Goal: Task Accomplishment & Management: Manage account settings

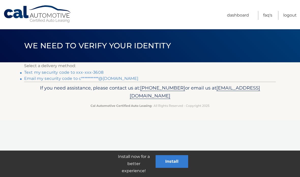
click at [92, 70] on link "Text my security code to xxx-xxx-3608" at bounding box center [63, 72] width 79 height 5
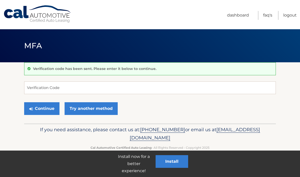
click at [146, 82] on input "Verification Code" at bounding box center [150, 87] width 252 height 13
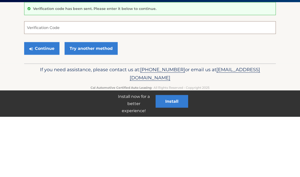
click at [209, 81] on input "Verification Code" at bounding box center [150, 87] width 252 height 13
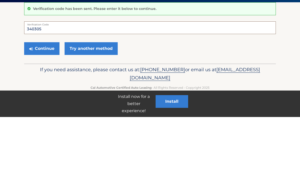
type input "340305"
click at [38, 102] on button "Continue" at bounding box center [41, 108] width 35 height 13
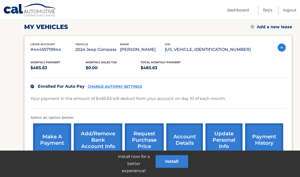
scroll to position [75, 0]
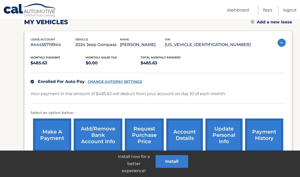
click at [99, 132] on link "Add/Remove bank account info" at bounding box center [98, 135] width 49 height 33
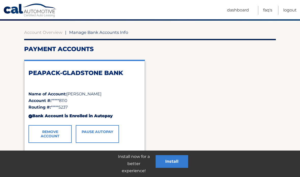
scroll to position [43, 0]
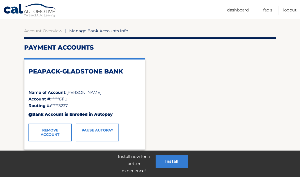
click at [56, 132] on link "Remove Account" at bounding box center [49, 133] width 43 height 18
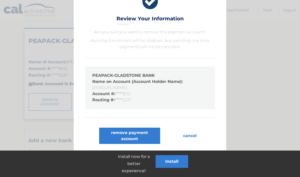
scroll to position [73, 0]
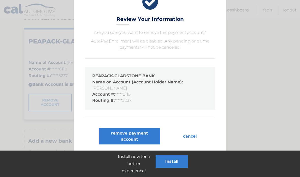
click at [134, 137] on button "remove payment account" at bounding box center [129, 136] width 61 height 16
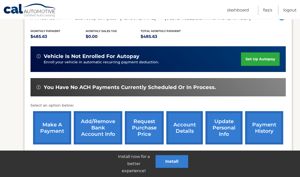
scroll to position [110, 0]
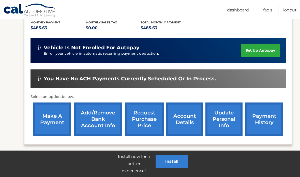
click at [103, 117] on link "Add/Remove bank account info" at bounding box center [98, 118] width 49 height 33
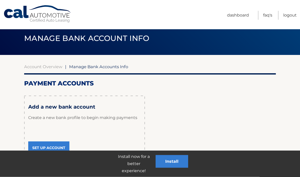
scroll to position [9, 0]
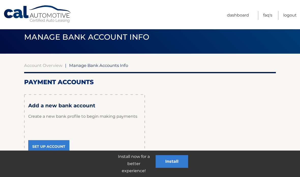
click at [51, 145] on link "Set Up Account" at bounding box center [48, 146] width 41 height 13
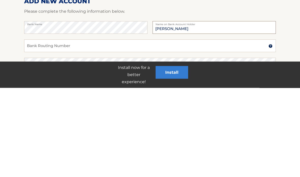
type input "[PERSON_NAME]"
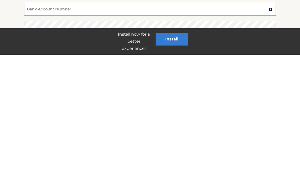
click at [137, 125] on input "Bank Account Number" at bounding box center [150, 131] width 252 height 13
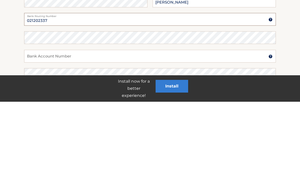
type input "021202337"
click at [170, 125] on input "Bank Account Number" at bounding box center [150, 131] width 252 height 13
type input "3"
type input "744530244"
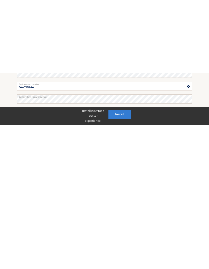
scroll to position [26, 0]
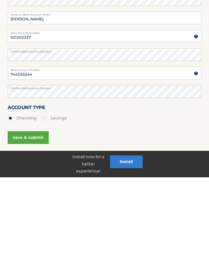
click at [22, 177] on button "save & submit" at bounding box center [28, 229] width 41 height 13
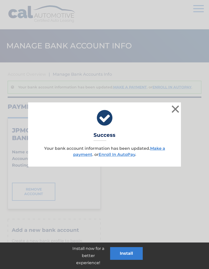
click at [176, 108] on button "×" at bounding box center [175, 109] width 10 height 10
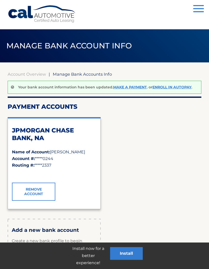
click at [179, 88] on link "Enroll In AutoPay" at bounding box center [171, 87] width 39 height 5
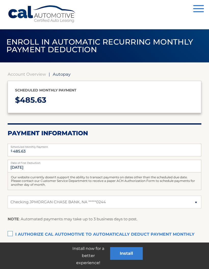
select select "NzAxOWI5OTItNmU2OC00YTc0LTg2MjgtZDdiZjcyNDk0YmRj"
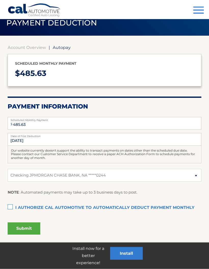
scroll to position [37, 0]
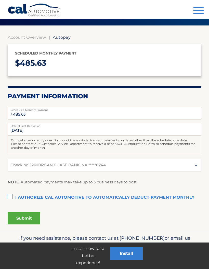
click at [11, 193] on label "I authorize cal automotive to automatically deduct payment monthly This checkbo…" at bounding box center [104, 197] width 193 height 10
click at [0, 0] on input "I authorize cal automotive to automatically deduct payment monthly This checkbo…" at bounding box center [0, 0] width 0 height 0
click at [19, 215] on button "Submit" at bounding box center [24, 218] width 33 height 12
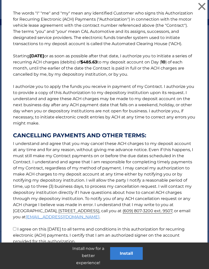
scroll to position [57, 0]
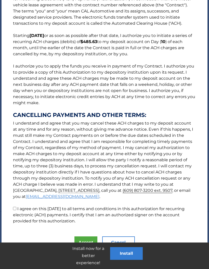
click at [14, 207] on input "I agree on this [DATE] to all terms and conditions in this authorization for re…" at bounding box center [14, 207] width 3 height 3
checkbox input "true"
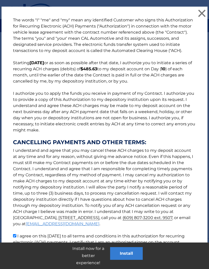
scroll to position [37, 0]
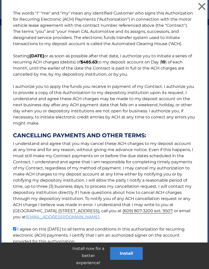
click at [87, 257] on button "Accept" at bounding box center [85, 262] width 23 height 12
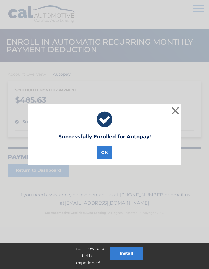
click at [108, 155] on button "OK" at bounding box center [104, 152] width 15 height 12
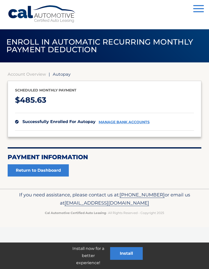
click at [198, 10] on button "Menu" at bounding box center [198, 9] width 11 height 8
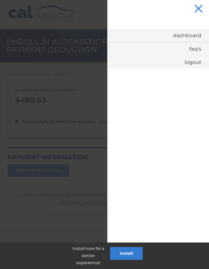
click at [191, 35] on link "Dashboard" at bounding box center [157, 35] width 101 height 13
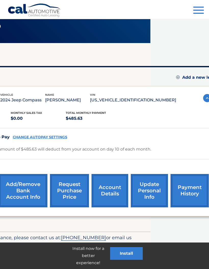
scroll to position [19, 54]
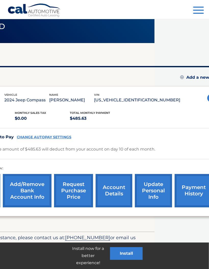
click at [117, 189] on link "account details" at bounding box center [114, 190] width 37 height 33
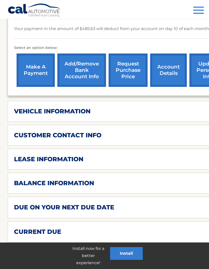
scroll to position [157, 0]
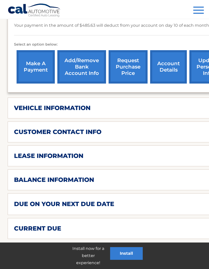
click at [23, 176] on h2 "balance information" at bounding box center [54, 180] width 80 height 8
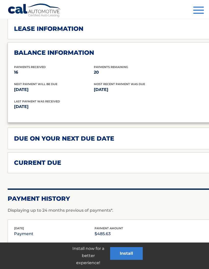
scroll to position [273, 0]
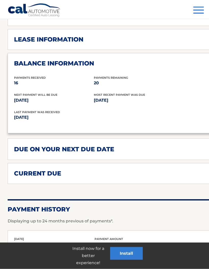
click at [23, 163] on div "current due Late Charges $0.00 Miscelleneous Charges* $0.00 Sales Tax $0.00 pay…" at bounding box center [134, 173] width 252 height 21
click at [21, 170] on h2 "current due" at bounding box center [37, 174] width 47 height 8
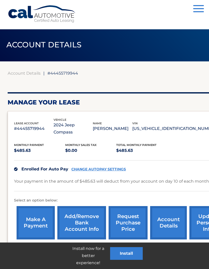
scroll to position [0, 0]
